Goal: Transaction & Acquisition: Purchase product/service

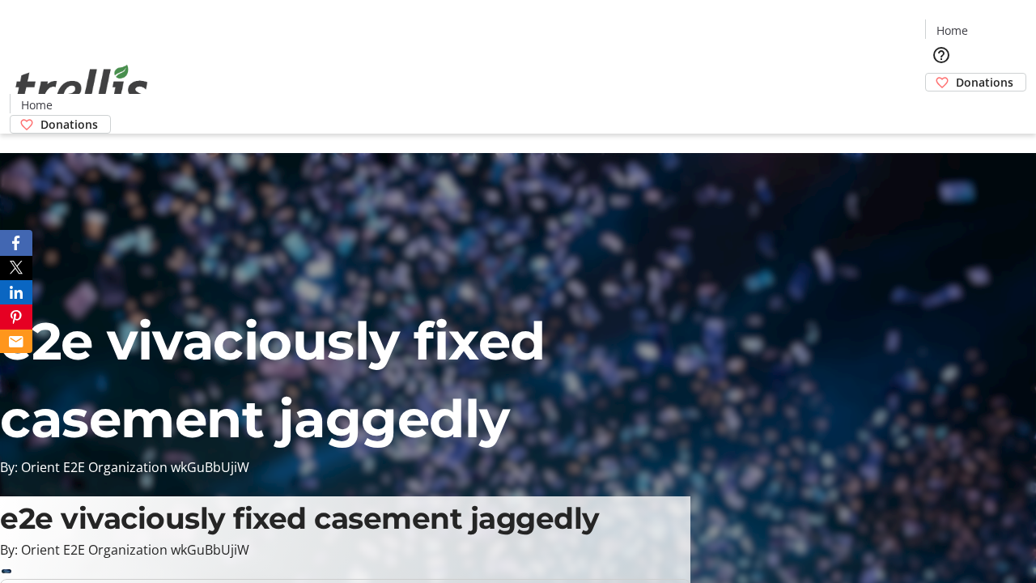
click at [956, 74] on span "Donations" at bounding box center [984, 82] width 57 height 17
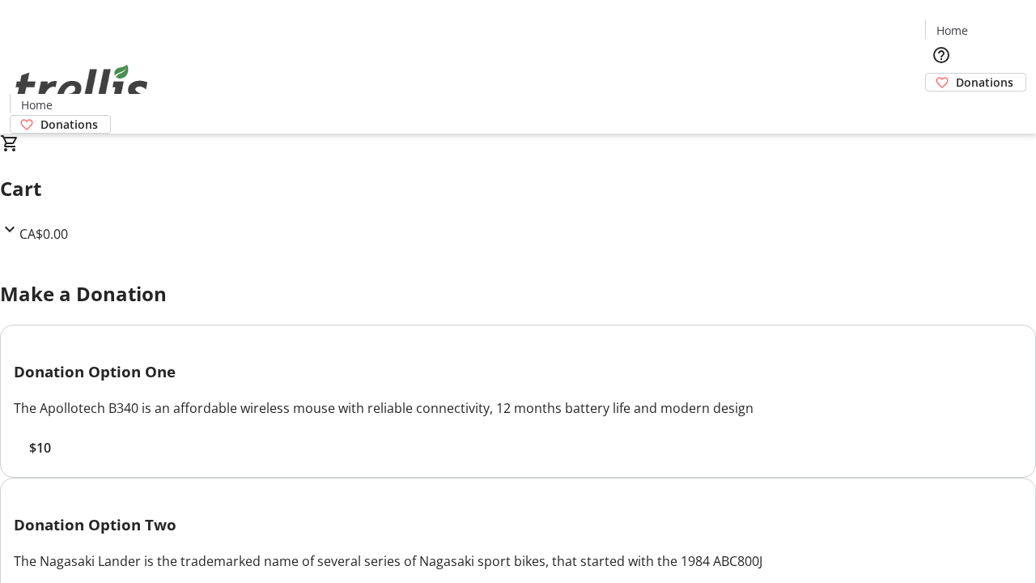
click at [51, 457] on span "$10" at bounding box center [40, 447] width 22 height 19
select select "CA"
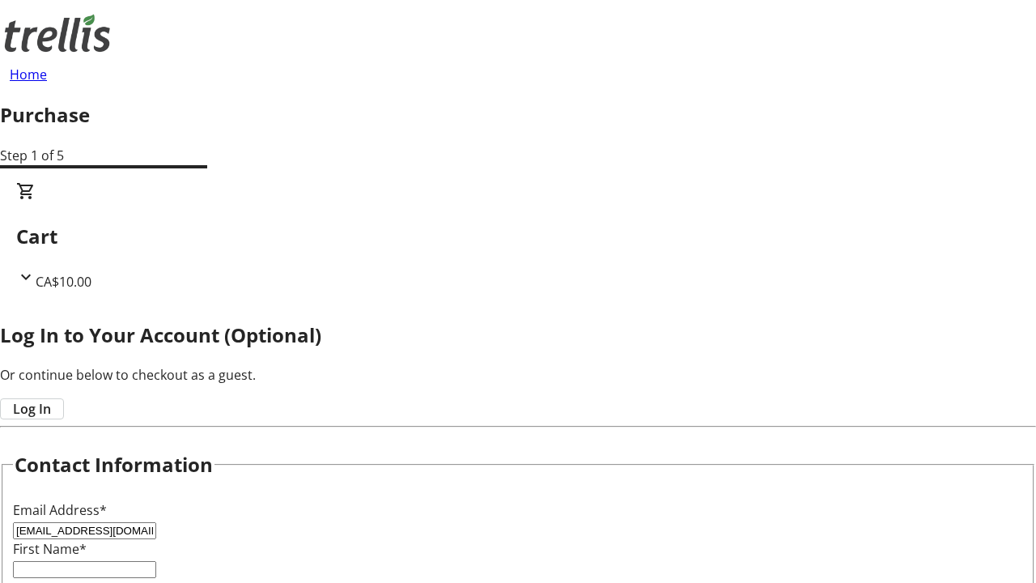
type input "[EMAIL_ADDRESS][DOMAIN_NAME]"
type input "[GEOGRAPHIC_DATA]"
type input "[PERSON_NAME]"
type input "[STREET_ADDRESS][PERSON_NAME]"
type input "Kelowna"
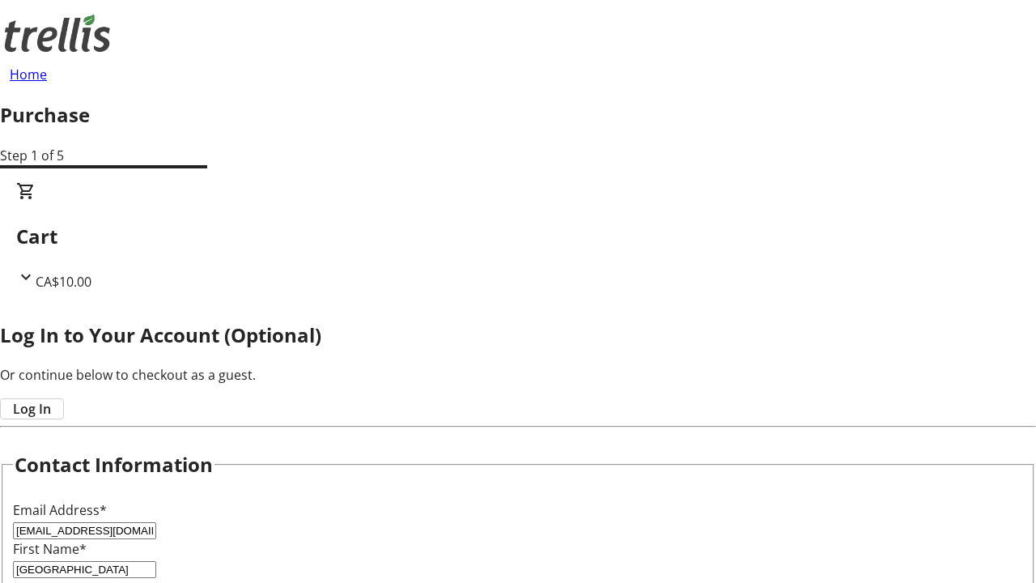
select select "BC"
type input "Kelowna"
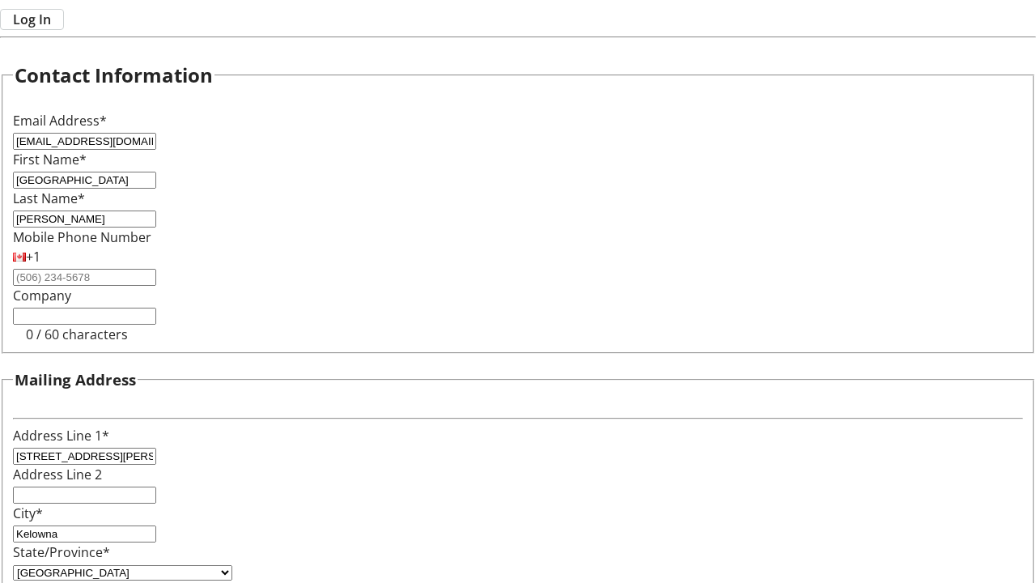
type input "V1Y 0C2"
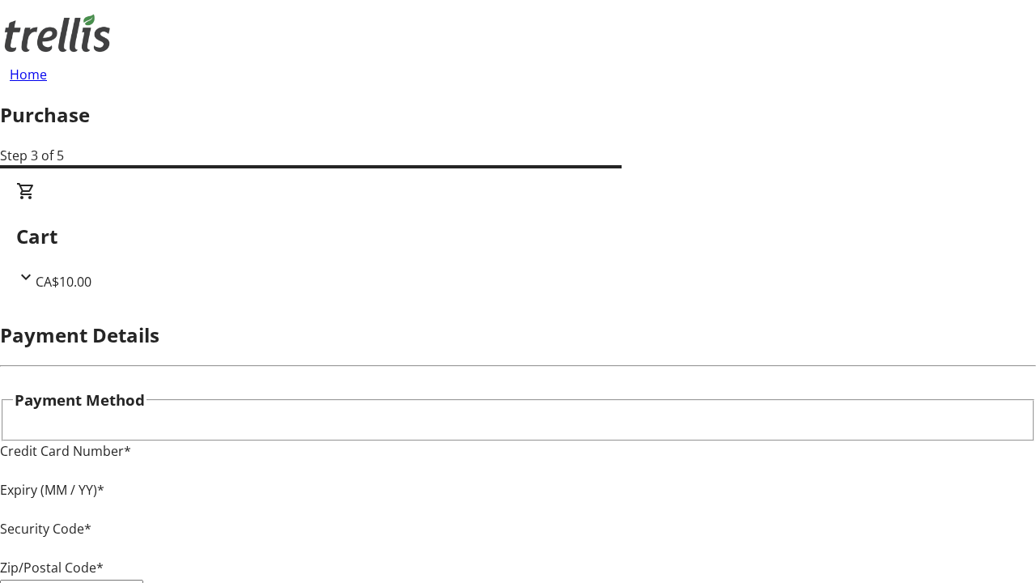
type input "V1Y 0C2"
